Goal: Find specific page/section

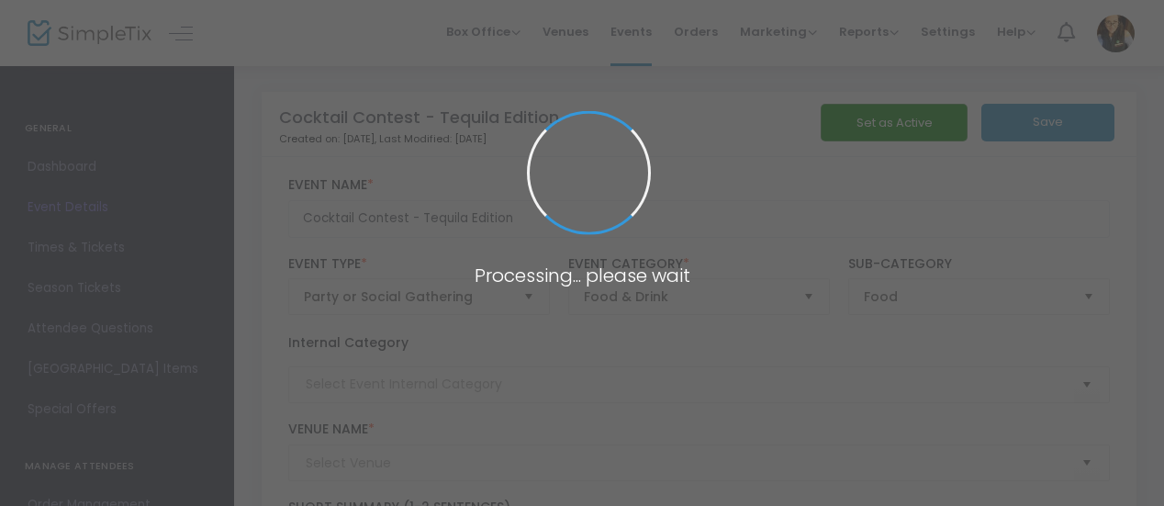
type input "Twinsbbqo"
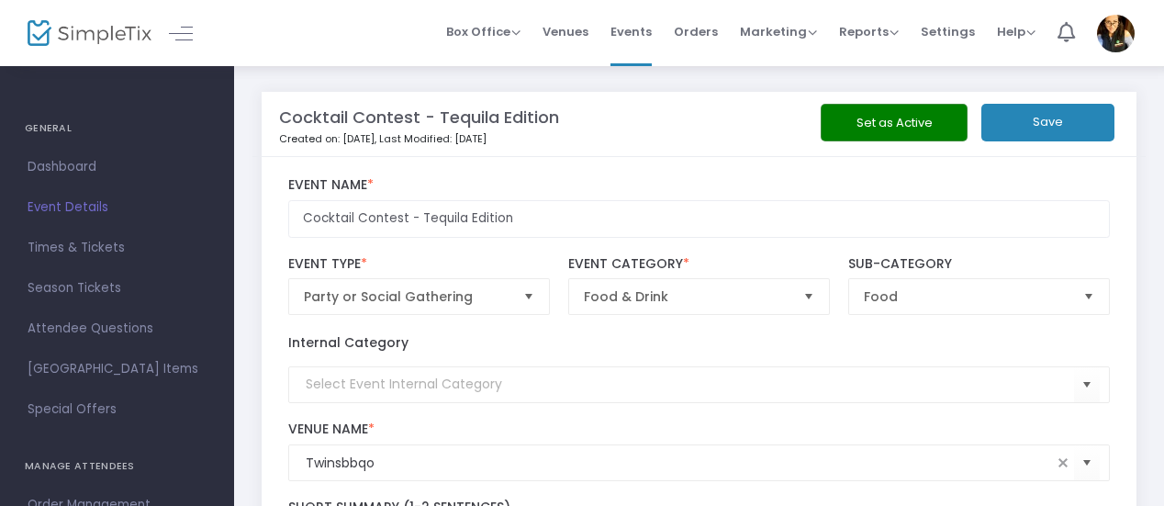
click at [93, 23] on img at bounding box center [90, 33] width 124 height 27
